Goal: Information Seeking & Learning: Learn about a topic

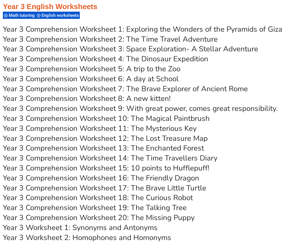
scroll to position [1872, 0]
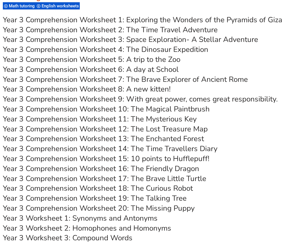
click at [160, 61] on link "Year 3 Comprehension Worksheet 5: A trip to the Zoo" at bounding box center [91, 59] width 177 height 10
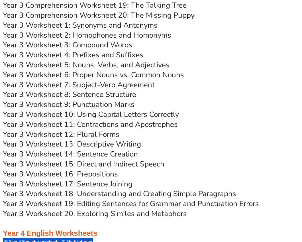
scroll to position [2069, 0]
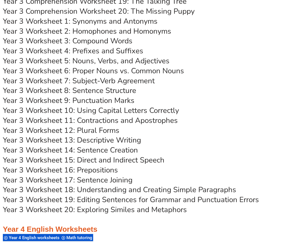
click at [152, 159] on link "Year 3 Worksheet 15: Direct and Indirect Speech" at bounding box center [83, 160] width 161 height 10
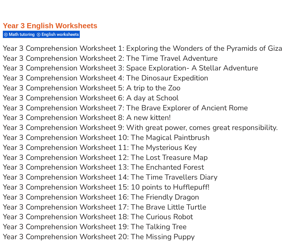
scroll to position [1844, 0]
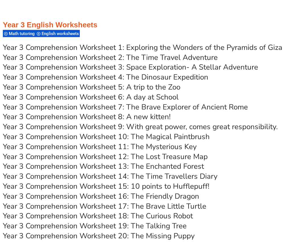
click at [165, 97] on link "Year 3 Comprehension Worksheet 6: A day at School" at bounding box center [91, 97] width 176 height 10
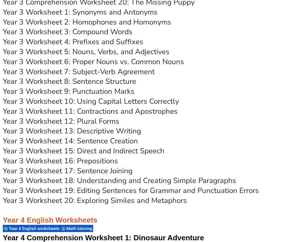
scroll to position [2080, 0]
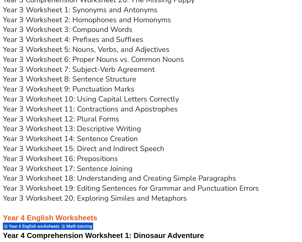
click at [124, 88] on link "Year 3 Worksheet 9: Punctuation Marks" at bounding box center [69, 89] width 132 height 10
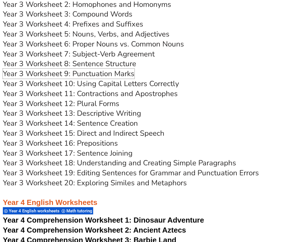
scroll to position [2098, 0]
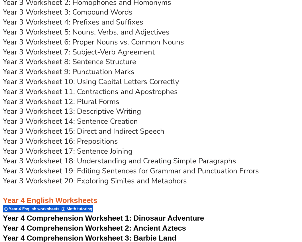
click at [100, 162] on link "Year 3 Worksheet 18: Understanding and Creating Simple Paragraphs" at bounding box center [119, 161] width 233 height 10
click at [107, 104] on link "Year 3 Worksheet 12: Plural Forms" at bounding box center [61, 102] width 116 height 10
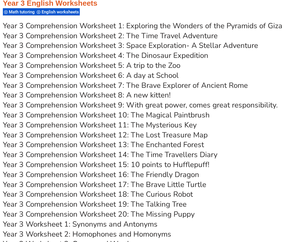
scroll to position [1859, 0]
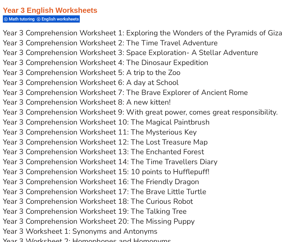
click at [173, 92] on link "Year 3 Comprehension Worksheet 7: The Brave Explorer of Ancient Rome" at bounding box center [125, 92] width 245 height 10
click at [143, 91] on link "Year 3 Comprehension Worksheet 7: The Brave Explorer of Ancient Rome" at bounding box center [125, 92] width 245 height 10
click at [292, 78] on h3 "Year 3 Comprehension Worksheet 6: A day at School" at bounding box center [151, 83] width 296 height 10
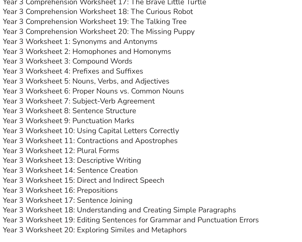
scroll to position [2054, 0]
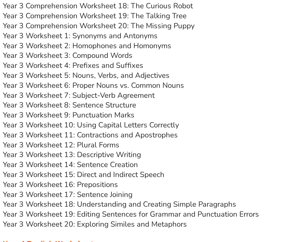
click at [116, 114] on link "Year 3 Worksheet 9: Punctuation Marks" at bounding box center [69, 115] width 132 height 10
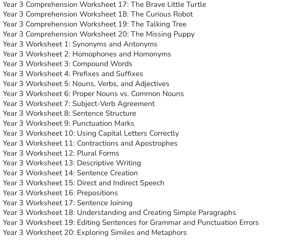
click at [147, 46] on link "Year 3 Worksheet 1: Synonyms and Antonyms" at bounding box center [80, 44] width 155 height 10
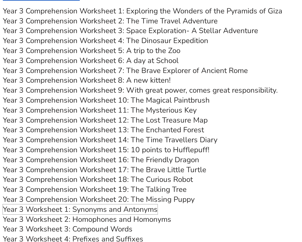
scroll to position [1892, 0]
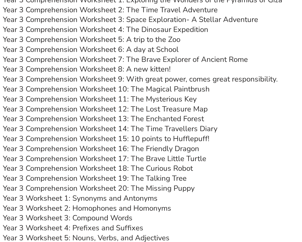
click at [157, 69] on link "Year 3 Comprehension Worksheet 8: A new kitten!" at bounding box center [87, 69] width 168 height 10
